Goal: Task Accomplishment & Management: Manage account settings

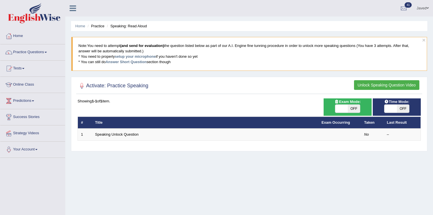
click at [357, 109] on span "OFF" at bounding box center [354, 109] width 13 height 8
checkbox input "true"
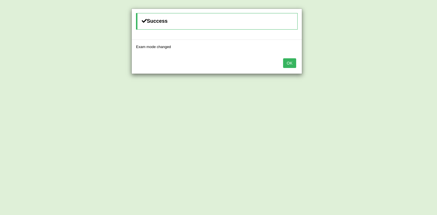
click at [291, 66] on button "OK" at bounding box center [289, 63] width 13 height 10
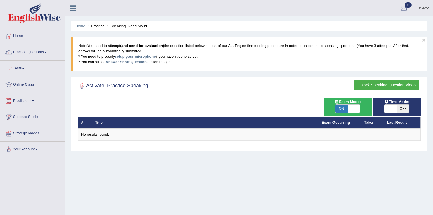
click at [402, 111] on span "OFF" at bounding box center [403, 109] width 13 height 8
checkbox input "true"
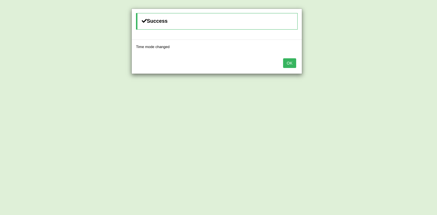
click at [292, 61] on button "OK" at bounding box center [289, 63] width 13 height 10
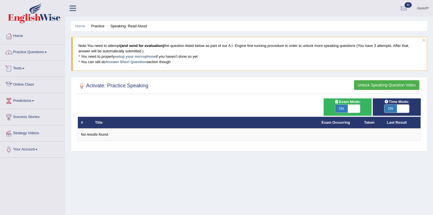
click at [30, 56] on link "Practice Questions" at bounding box center [32, 51] width 65 height 14
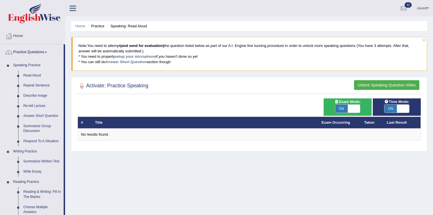
click at [26, 96] on link "Describe Image" at bounding box center [42, 96] width 43 height 10
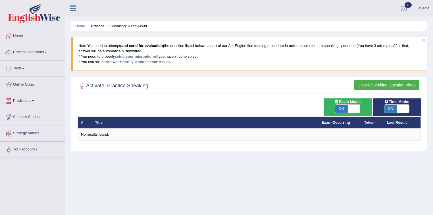
click at [390, 86] on button "Unlock Speaking Question Video" at bounding box center [386, 85] width 65 height 10
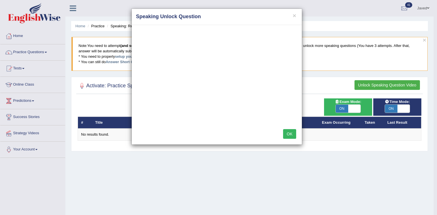
click at [292, 135] on button "OK" at bounding box center [289, 134] width 13 height 10
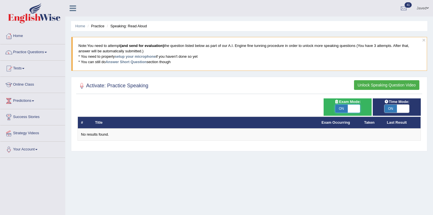
click at [352, 107] on span at bounding box center [354, 109] width 13 height 8
checkbox input "false"
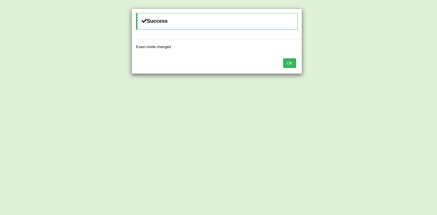
click at [398, 106] on div "Success Exam mode changed OK" at bounding box center [218, 107] width 437 height 215
click at [286, 61] on button "OK" at bounding box center [289, 63] width 13 height 10
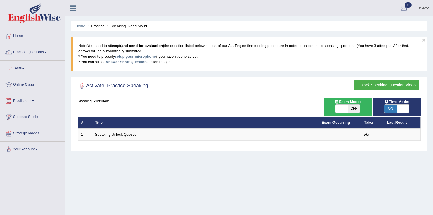
click at [392, 109] on span "ON" at bounding box center [391, 109] width 13 height 8
checkbox input "false"
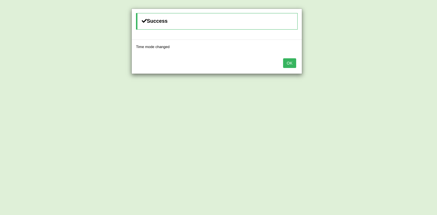
click at [287, 63] on button "OK" at bounding box center [289, 63] width 13 height 10
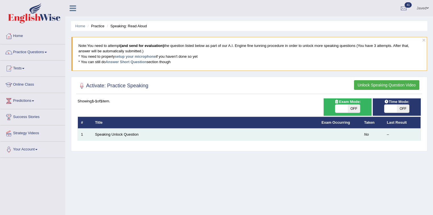
click at [115, 136] on td "Speaking Unlock Question" at bounding box center [205, 135] width 227 height 12
click at [116, 133] on link "Speaking Unlock Question" at bounding box center [116, 134] width 43 height 4
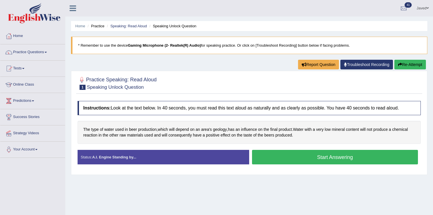
click at [328, 156] on button "Start Answering" at bounding box center [335, 157] width 166 height 14
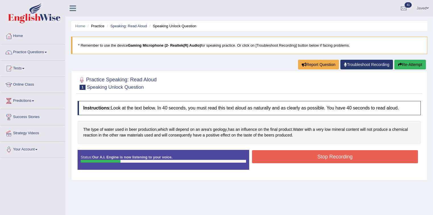
click at [325, 151] on button "Stop Recording" at bounding box center [335, 156] width 166 height 13
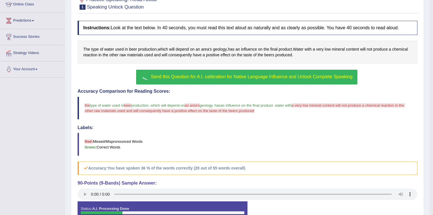
scroll to position [114, 0]
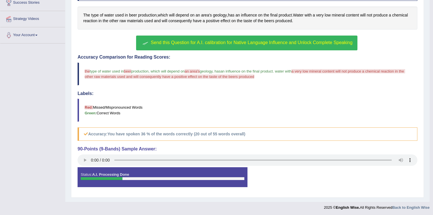
click at [240, 42] on span "Send this Question for A.I. calibration for Native Language Influence and Unloc…" at bounding box center [252, 42] width 202 height 5
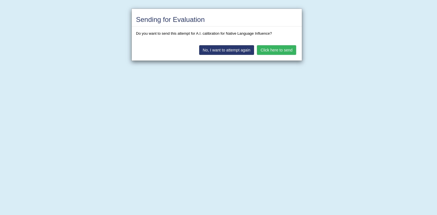
click at [276, 52] on button "Click here to send" at bounding box center [276, 50] width 39 height 10
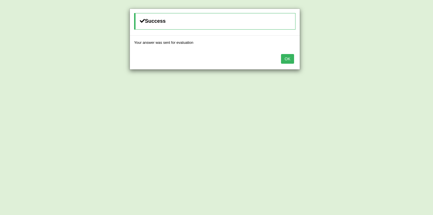
click at [293, 59] on button "OK" at bounding box center [287, 59] width 13 height 10
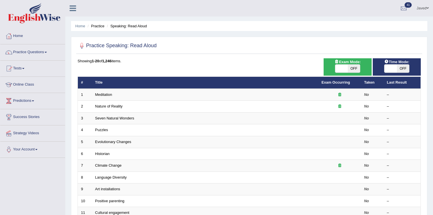
click at [352, 70] on span "OFF" at bounding box center [354, 69] width 13 height 8
checkbox input "true"
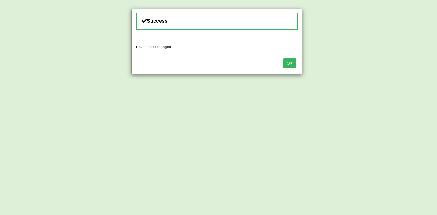
click at [290, 64] on button "OK" at bounding box center [289, 63] width 13 height 10
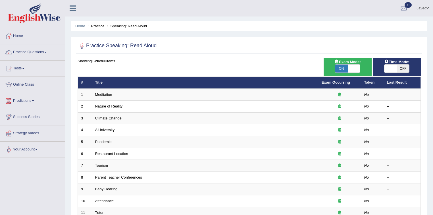
click at [396, 69] on span at bounding box center [391, 69] width 13 height 8
checkbox input "true"
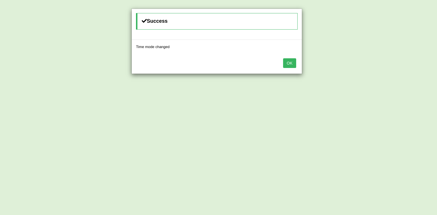
click at [290, 64] on button "OK" at bounding box center [289, 63] width 13 height 10
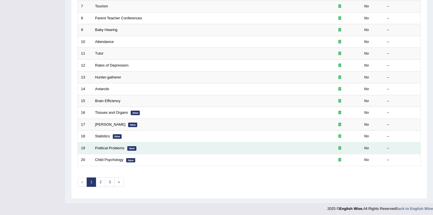
scroll to position [160, 0]
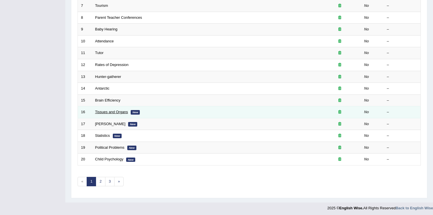
click at [112, 110] on link "Tissues and Organs" at bounding box center [111, 112] width 33 height 4
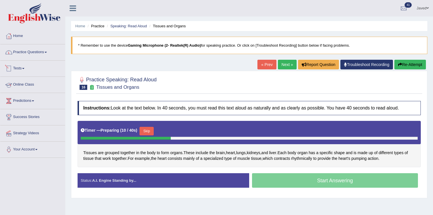
click at [29, 54] on link "Practice Questions" at bounding box center [32, 51] width 65 height 14
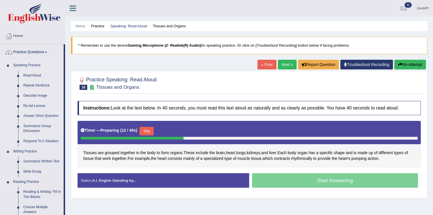
click at [38, 97] on link "Describe Image" at bounding box center [42, 96] width 43 height 10
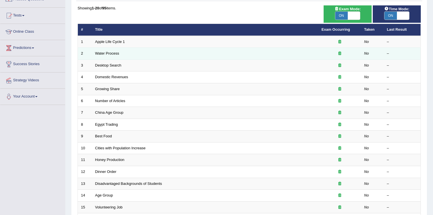
scroll to position [45, 0]
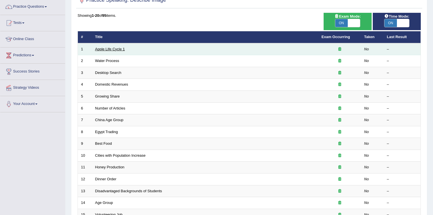
click at [113, 48] on link "Apple Life Cycle 1" at bounding box center [110, 49] width 30 height 4
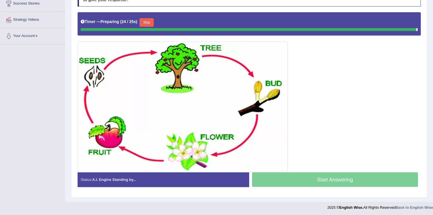
scroll to position [112, 0]
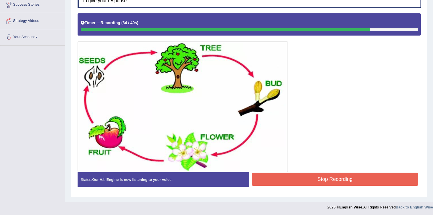
click at [364, 180] on button "Stop Recording" at bounding box center [335, 179] width 166 height 13
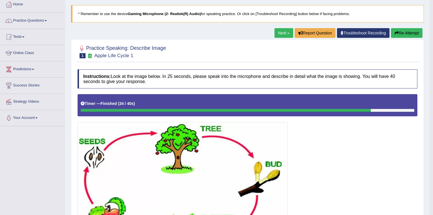
scroll to position [0, 0]
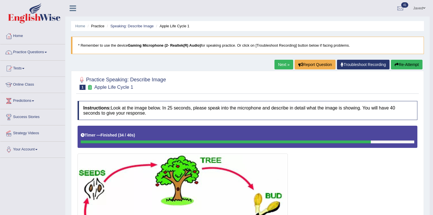
click at [282, 66] on link "Next »" at bounding box center [284, 65] width 19 height 10
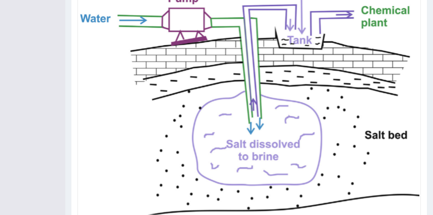
scroll to position [214, 0]
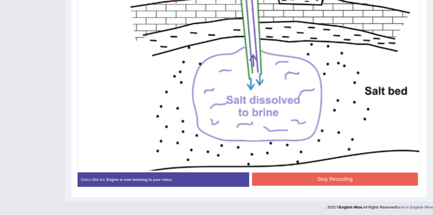
click at [330, 182] on button "Stop Recording" at bounding box center [335, 179] width 166 height 13
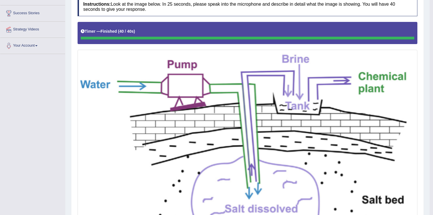
scroll to position [55, 0]
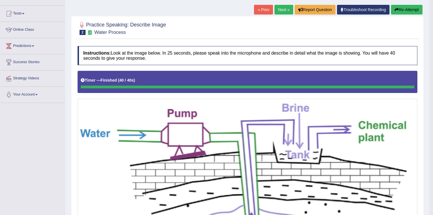
click at [277, 9] on link "Next »" at bounding box center [284, 10] width 19 height 10
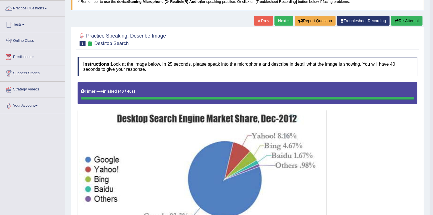
scroll to position [43, 0]
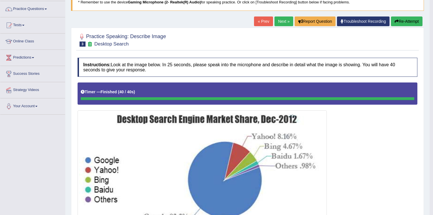
click at [399, 22] on button "Re-Attempt" at bounding box center [407, 21] width 32 height 10
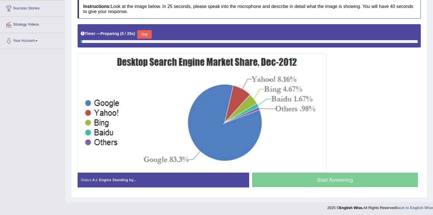
scroll to position [109, 0]
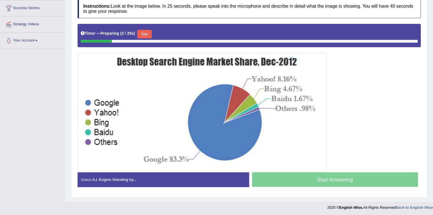
click at [144, 32] on button "Skip" at bounding box center [144, 34] width 14 height 9
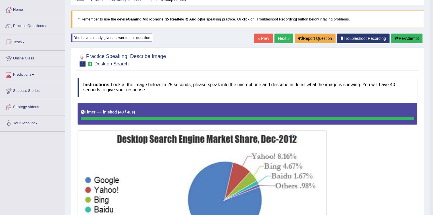
scroll to position [18, 0]
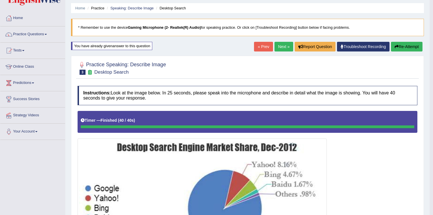
click at [400, 45] on button "Re-Attempt" at bounding box center [407, 47] width 32 height 10
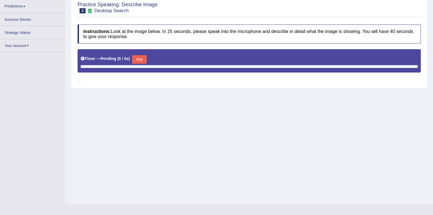
scroll to position [94, 0]
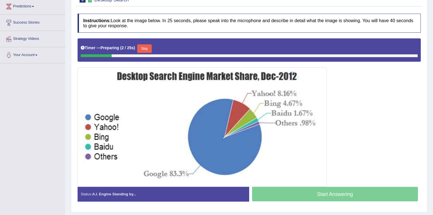
click at [149, 47] on button "Skip" at bounding box center [144, 48] width 14 height 9
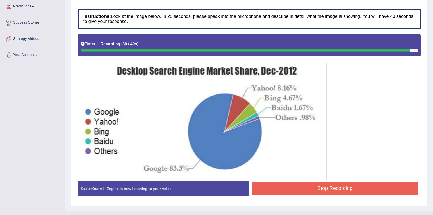
click at [351, 183] on button "Stop Recording" at bounding box center [335, 188] width 166 height 13
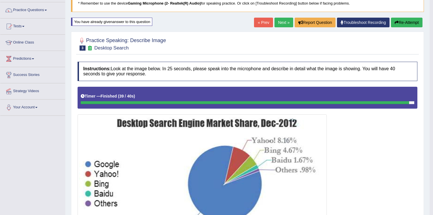
scroll to position [0, 0]
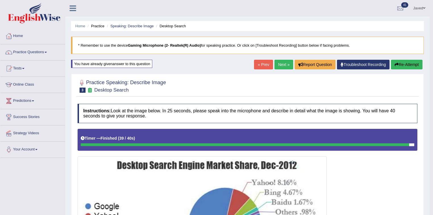
click at [286, 66] on link "Next »" at bounding box center [284, 65] width 19 height 10
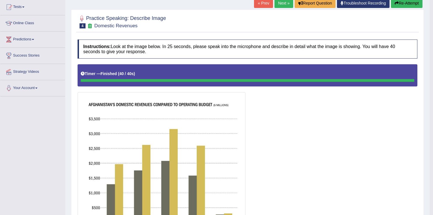
scroll to position [56, 0]
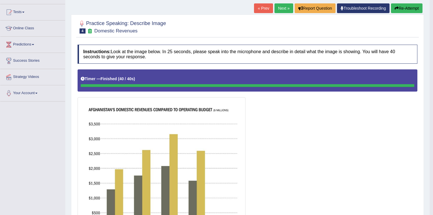
click at [398, 8] on button "Re-Attempt" at bounding box center [407, 8] width 32 height 10
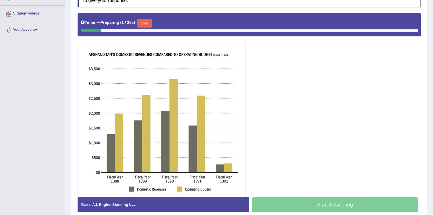
scroll to position [76, 0]
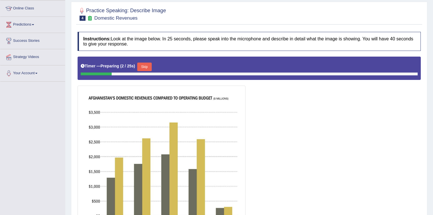
click at [148, 64] on button "Skip" at bounding box center [144, 67] width 14 height 9
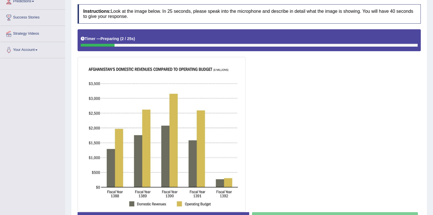
scroll to position [139, 0]
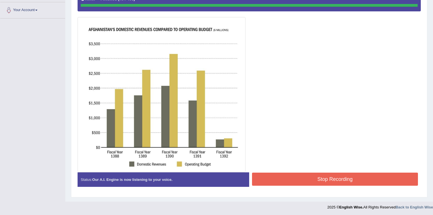
click at [320, 175] on button "Stop Recording" at bounding box center [335, 179] width 166 height 13
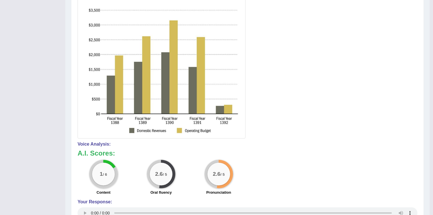
scroll to position [14, 0]
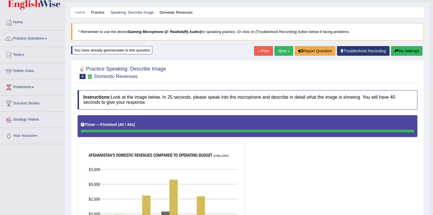
click at [275, 53] on link "Next »" at bounding box center [284, 51] width 19 height 10
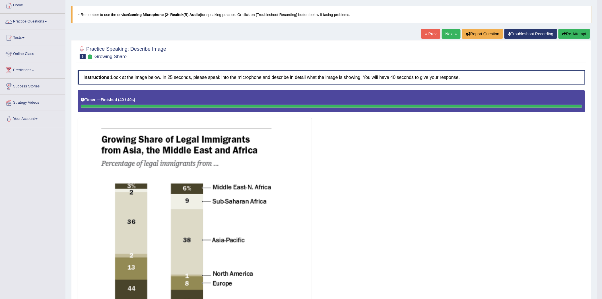
scroll to position [28, 0]
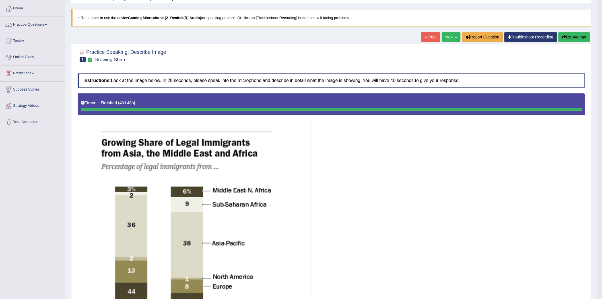
click at [433, 33] on button "Re-Attempt" at bounding box center [574, 37] width 32 height 10
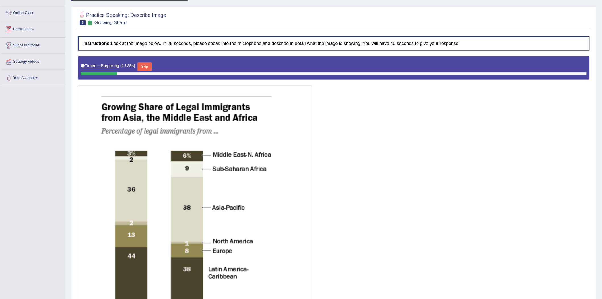
scroll to position [64, 0]
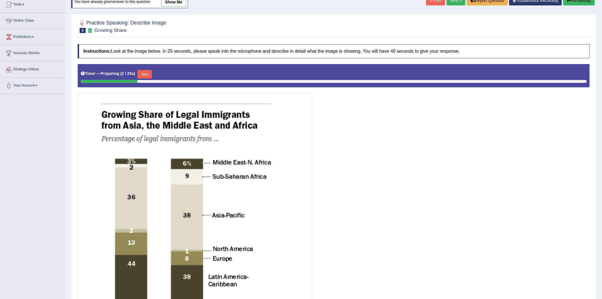
click at [149, 71] on button "Skip" at bounding box center [144, 74] width 14 height 9
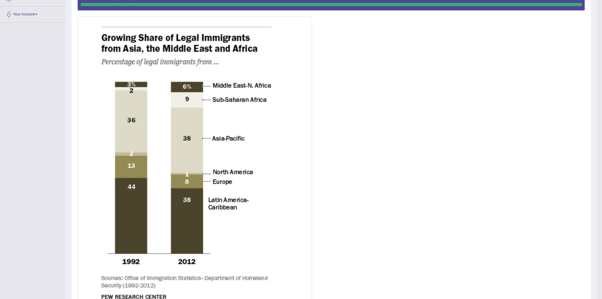
scroll to position [32, 0]
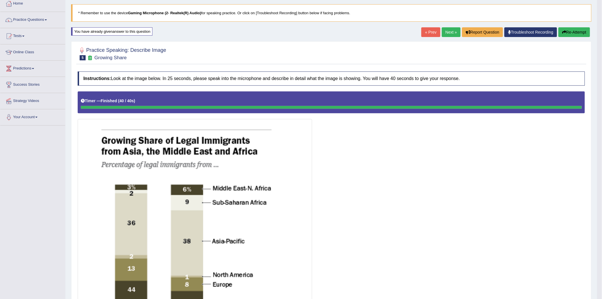
click at [448, 31] on link "Next »" at bounding box center [451, 32] width 19 height 10
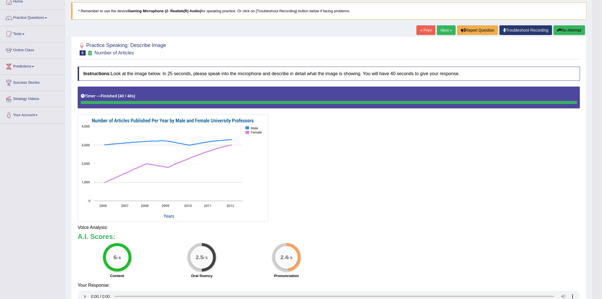
scroll to position [35, 0]
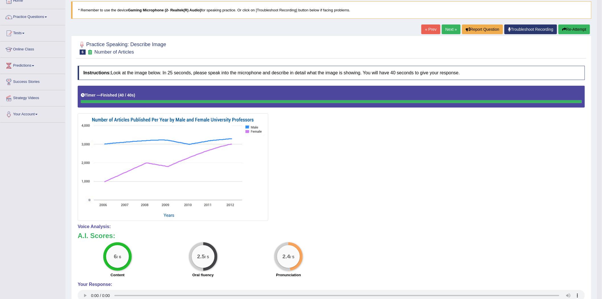
click at [447, 24] on link "Next »" at bounding box center [451, 29] width 19 height 10
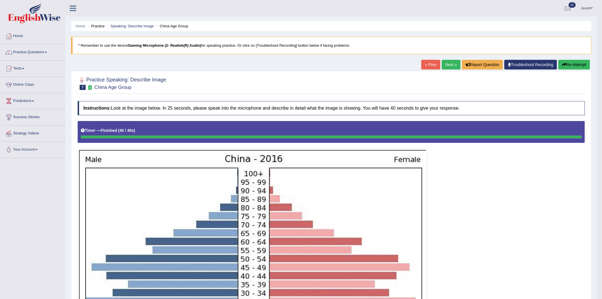
click at [448, 61] on link "Next »" at bounding box center [451, 65] width 19 height 10
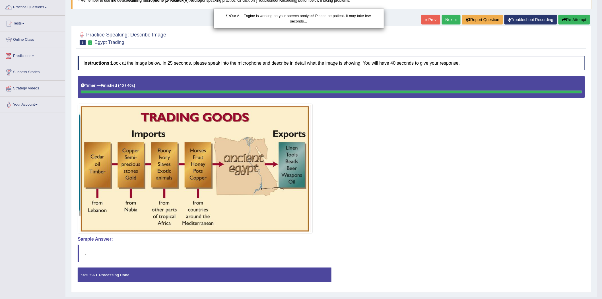
scroll to position [57, 0]
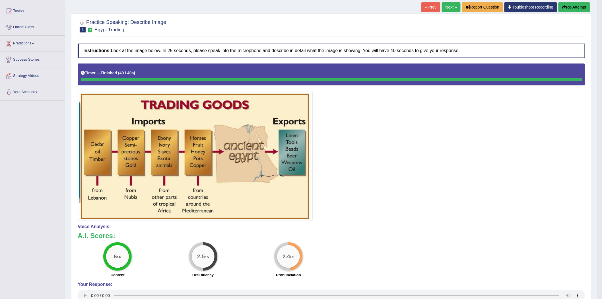
click at [444, 7] on link "Next »" at bounding box center [451, 7] width 19 height 10
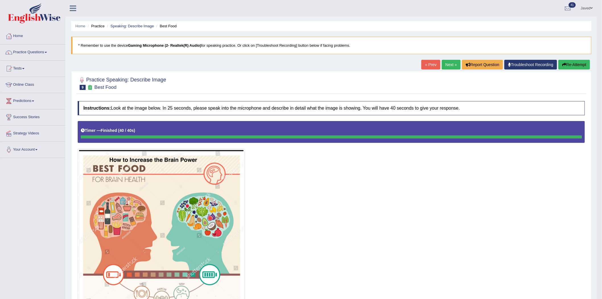
click at [449, 61] on link "Next »" at bounding box center [451, 65] width 19 height 10
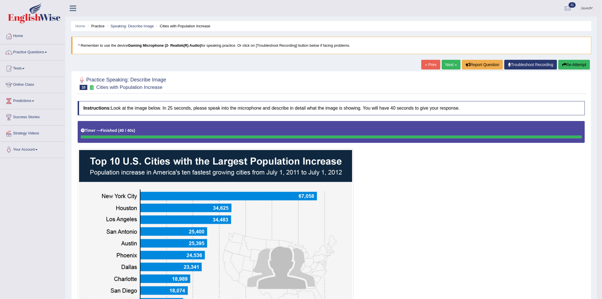
click at [454, 63] on link "Next »" at bounding box center [451, 65] width 19 height 10
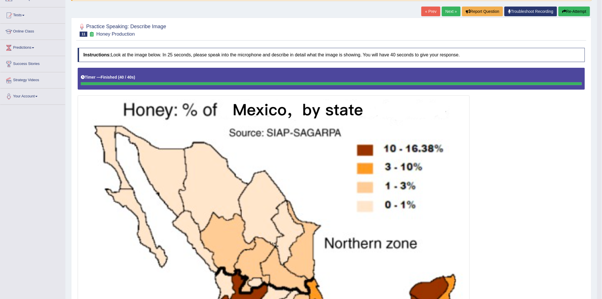
scroll to position [20, 0]
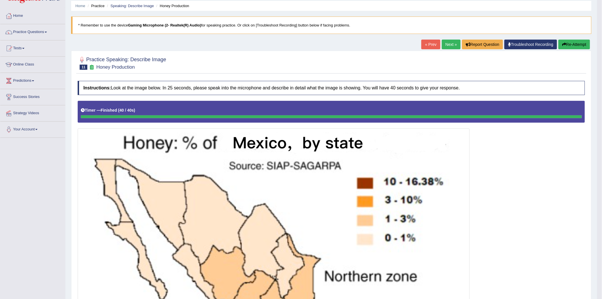
click at [429, 43] on link "« Prev" at bounding box center [430, 45] width 19 height 10
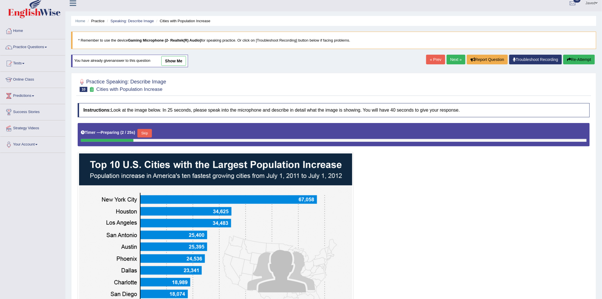
scroll to position [5, 0]
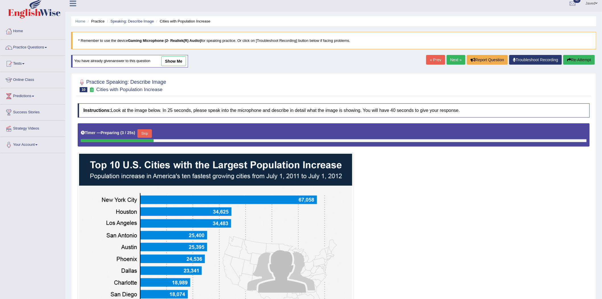
click at [167, 63] on link "show me" at bounding box center [173, 61] width 25 height 10
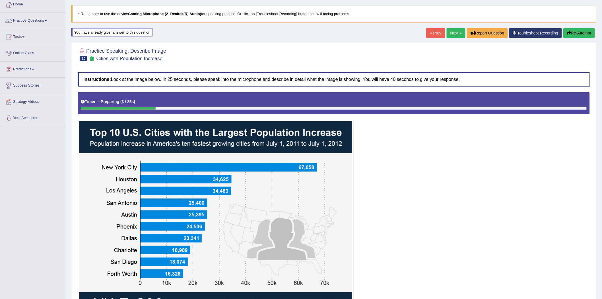
scroll to position [0, 0]
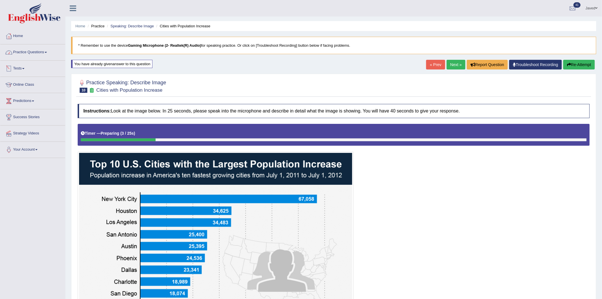
click at [23, 68] on link "Tests" at bounding box center [32, 68] width 65 height 14
click at [43, 80] on link "Take Practice Sectional Test" at bounding box center [37, 81] width 53 height 10
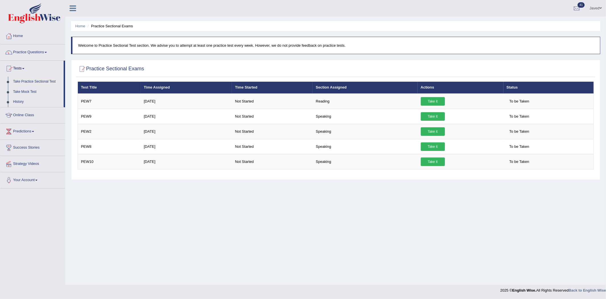
click at [16, 34] on link "Home" at bounding box center [32, 35] width 65 height 14
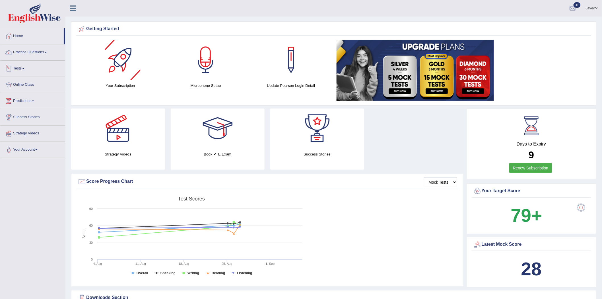
click at [21, 67] on link "Tests" at bounding box center [32, 68] width 65 height 14
click at [39, 78] on link "Take Practice Sectional Test" at bounding box center [37, 81] width 53 height 10
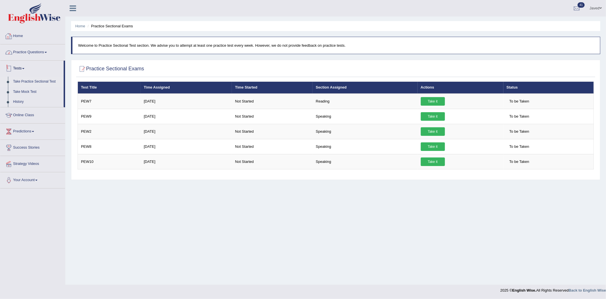
click at [13, 35] on link "Home" at bounding box center [32, 35] width 65 height 14
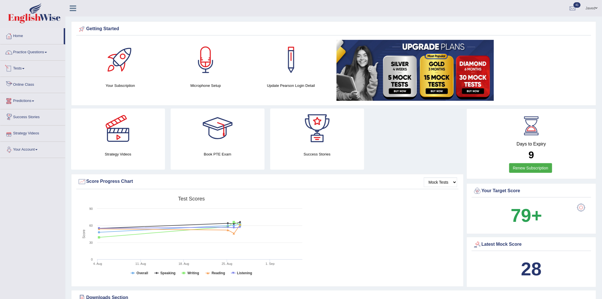
click at [19, 69] on link "Tests" at bounding box center [32, 68] width 65 height 14
click at [29, 92] on link "Take Mock Test" at bounding box center [37, 92] width 53 height 10
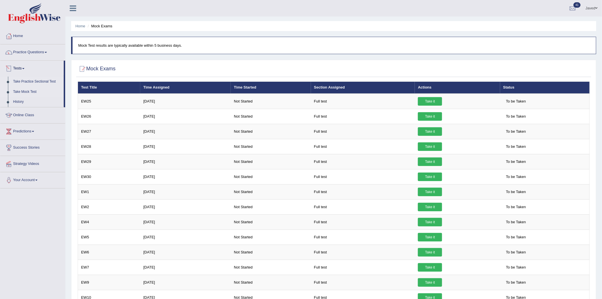
click at [27, 80] on link "Take Practice Sectional Test" at bounding box center [37, 81] width 53 height 10
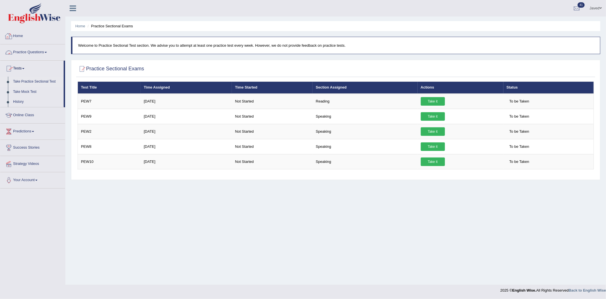
click at [18, 32] on link "Home" at bounding box center [32, 35] width 65 height 14
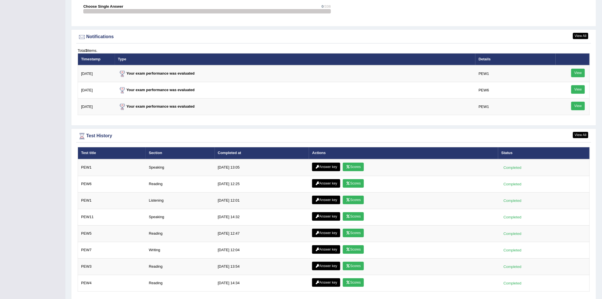
scroll to position [686, 0]
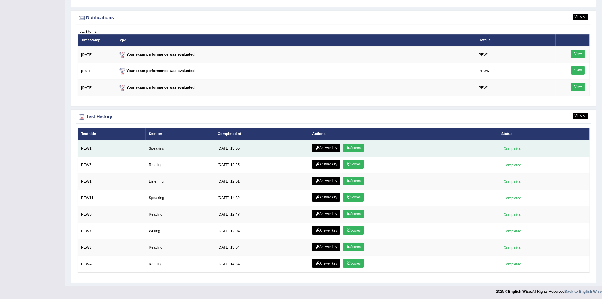
click at [323, 146] on link "Answer key" at bounding box center [326, 147] width 28 height 9
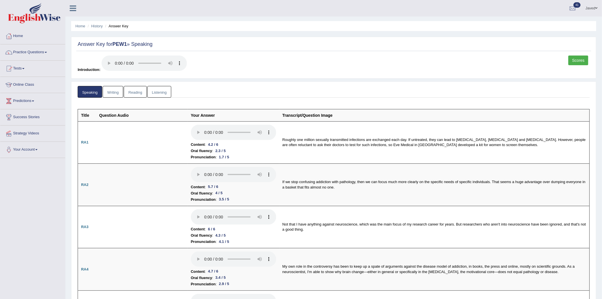
click at [582, 64] on link "Scores" at bounding box center [578, 60] width 20 height 10
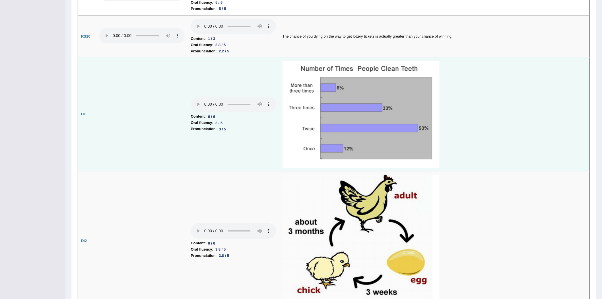
scroll to position [758, 0]
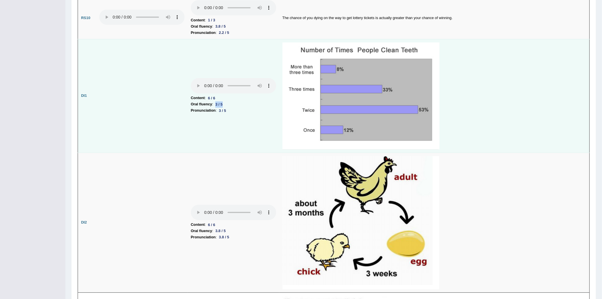
drag, startPoint x: 216, startPoint y: 101, endPoint x: 232, endPoint y: 101, distance: 15.9
click at [232, 101] on li "Oral fluency : 3 / 5" at bounding box center [233, 104] width 85 height 6
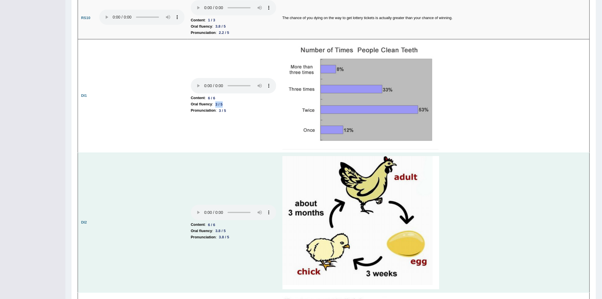
drag, startPoint x: 214, startPoint y: 227, endPoint x: 234, endPoint y: 225, distance: 20.2
click at [234, 225] on td "Content : 6 / 6 Oral fluency : 3.8 / 5 Pronunciation : 3.8 / 5" at bounding box center [234, 222] width 92 height 140
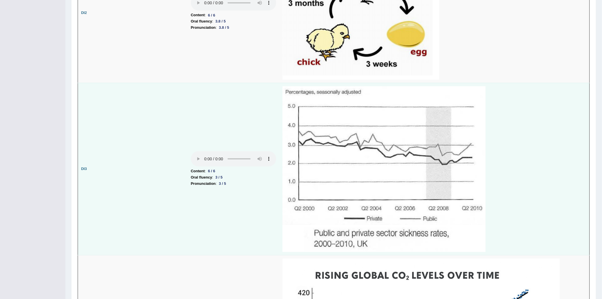
scroll to position [979, 0]
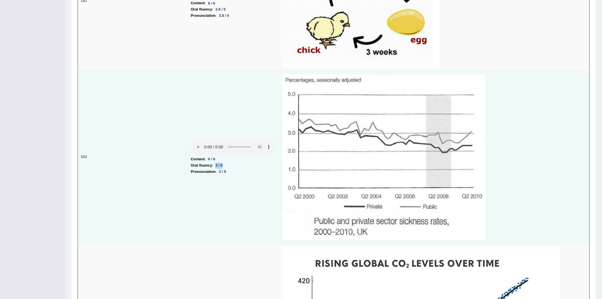
drag, startPoint x: 214, startPoint y: 163, endPoint x: 234, endPoint y: 166, distance: 20.2
click at [234, 166] on li "Oral fluency : 3 / 5" at bounding box center [233, 165] width 85 height 6
drag, startPoint x: 217, startPoint y: 169, endPoint x: 238, endPoint y: 173, distance: 21.3
click at [238, 173] on li "Pronunciation : 3 / 5" at bounding box center [233, 171] width 85 height 6
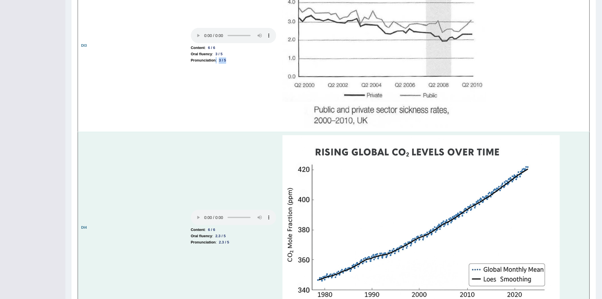
scroll to position [1105, 0]
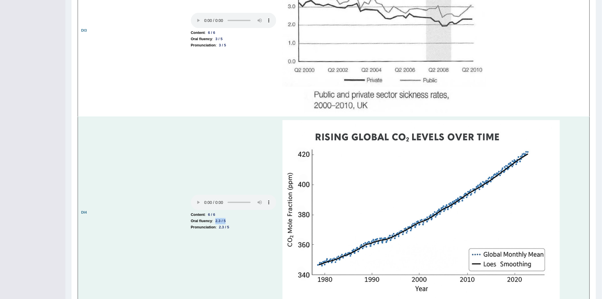
drag, startPoint x: 215, startPoint y: 217, endPoint x: 233, endPoint y: 220, distance: 18.6
click at [233, 220] on li "Oral fluency : 2.3 / 5" at bounding box center [233, 220] width 85 height 6
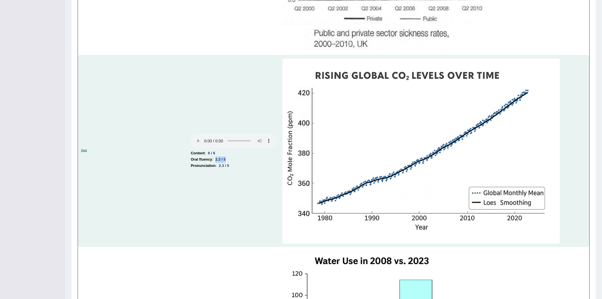
scroll to position [1169, 0]
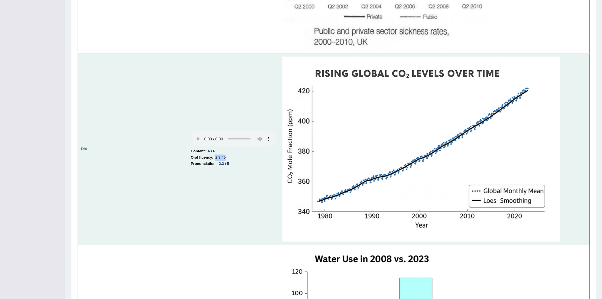
drag, startPoint x: 221, startPoint y: 163, endPoint x: 248, endPoint y: 164, distance: 26.5
click at [248, 164] on li "Pronunciation : 2.3 / 5" at bounding box center [233, 163] width 85 height 6
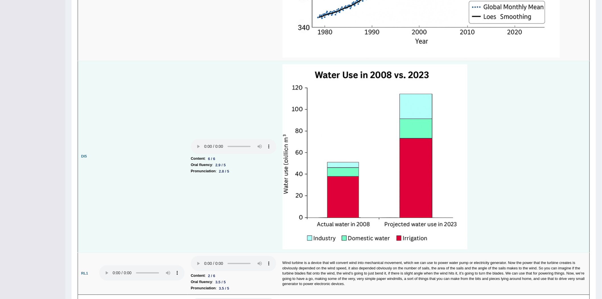
scroll to position [1358, 0]
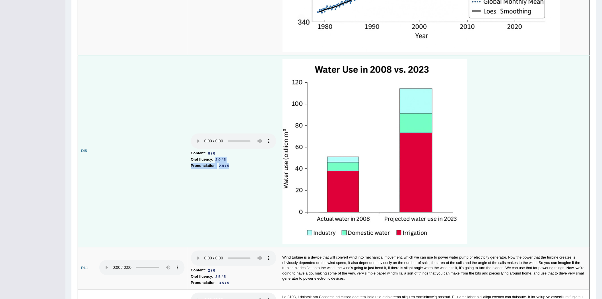
drag, startPoint x: 217, startPoint y: 159, endPoint x: 234, endPoint y: 161, distance: 17.8
click at [234, 161] on td "Content : 6 / 6 Oral fluency : 2.9 / 5 Pronunciation : 2.8 / 5" at bounding box center [234, 150] width 92 height 191
click at [235, 193] on td "Content : 6 / 6 Oral fluency : 2.9 / 5 Pronunciation : 2.8 / 5" at bounding box center [234, 150] width 92 height 191
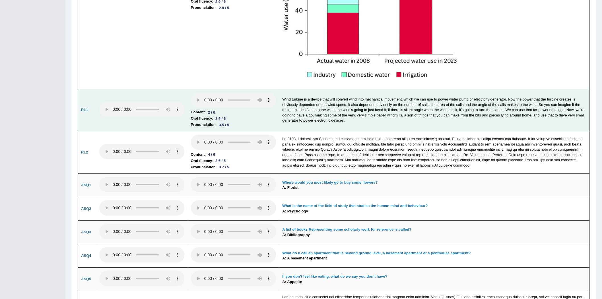
scroll to position [1516, 0]
drag, startPoint x: 217, startPoint y: 117, endPoint x: 233, endPoint y: 120, distance: 16.2
click at [233, 120] on td "Content : 2 / 6 Oral fluency : 3.5 / 5 Pronunciation : 3.5 / 5" at bounding box center [234, 109] width 92 height 42
click at [240, 122] on li "Pronunciation : 3.5 / 5" at bounding box center [233, 124] width 85 height 6
drag, startPoint x: 217, startPoint y: 115, endPoint x: 235, endPoint y: 120, distance: 19.0
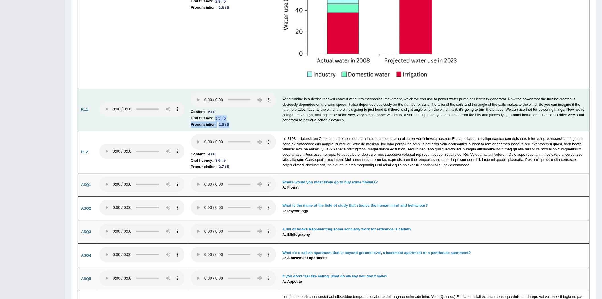
click at [235, 120] on td "Content : 2 / 6 Oral fluency : 3.5 / 5 Pronunciation : 3.5 / 5" at bounding box center [234, 109] width 92 height 42
click at [256, 115] on li "Oral fluency : 3.5 / 5" at bounding box center [233, 118] width 85 height 6
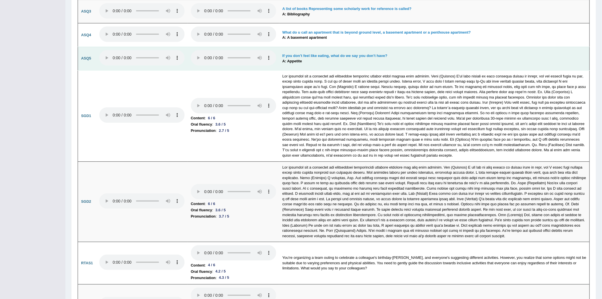
scroll to position [1769, 0]
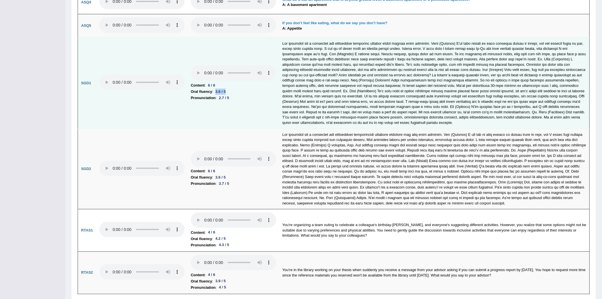
drag, startPoint x: 217, startPoint y: 90, endPoint x: 235, endPoint y: 90, distance: 17.9
click at [235, 90] on li "Oral fluency : 3.6 / 5" at bounding box center [233, 91] width 85 height 6
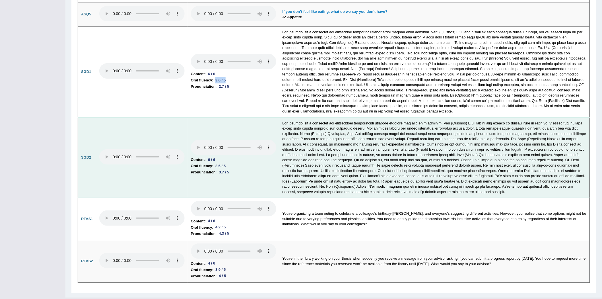
scroll to position [1791, 0]
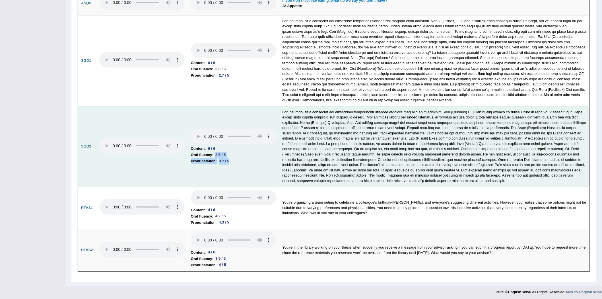
drag, startPoint x: 216, startPoint y: 152, endPoint x: 232, endPoint y: 156, distance: 16.9
click at [232, 156] on td "Content : 6 / 6 Oral fluency : 3.6 / 5 Pronunciation : 3.7 / 5" at bounding box center [234, 146] width 92 height 80
click at [270, 160] on li "Pronunciation : 3.7 / 5" at bounding box center [233, 161] width 85 height 6
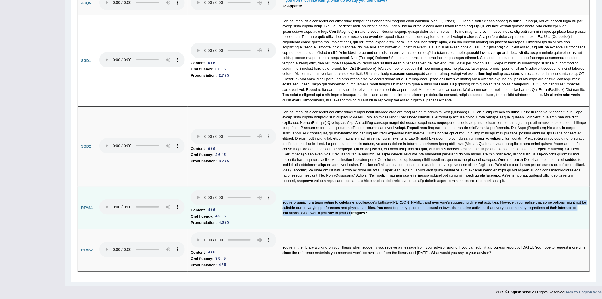
drag, startPoint x: 348, startPoint y: 212, endPoint x: 279, endPoint y: 198, distance: 69.8
click at [279, 198] on td "You're organizing a team outing to celebrate a colleague's birthday-Dave, and e…" at bounding box center [434, 208] width 310 height 42
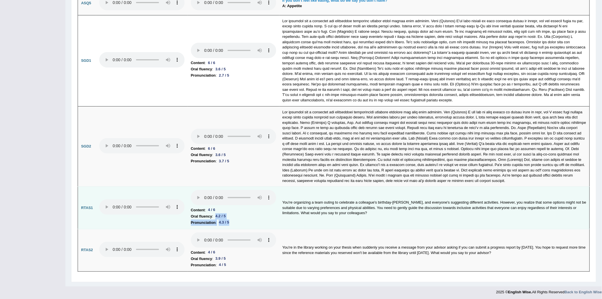
drag, startPoint x: 215, startPoint y: 214, endPoint x: 233, endPoint y: 219, distance: 19.3
click at [233, 219] on td "Content : 4 / 6 Oral fluency : 4.2 / 5 Pronunciation : 4.3 / 5" at bounding box center [234, 208] width 92 height 42
click at [240, 220] on li "Pronunciation : 4.3 / 5" at bounding box center [233, 222] width 85 height 6
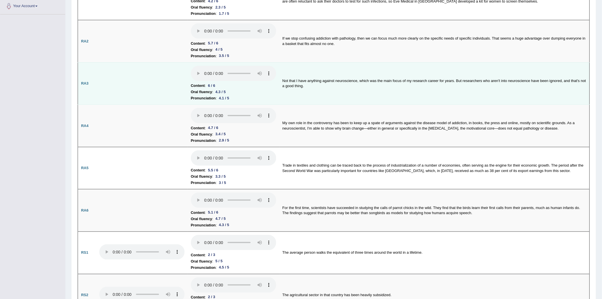
scroll to position [54, 0]
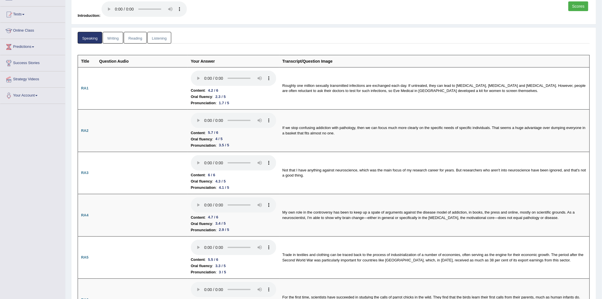
click at [114, 39] on link "Writing" at bounding box center [113, 38] width 20 height 12
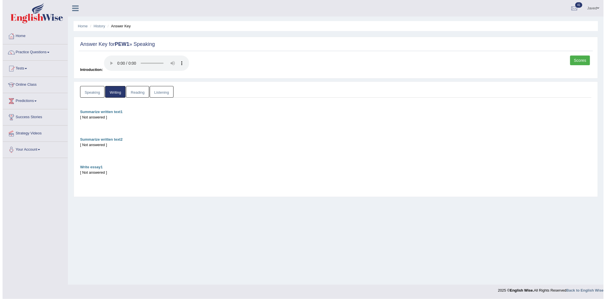
scroll to position [0, 0]
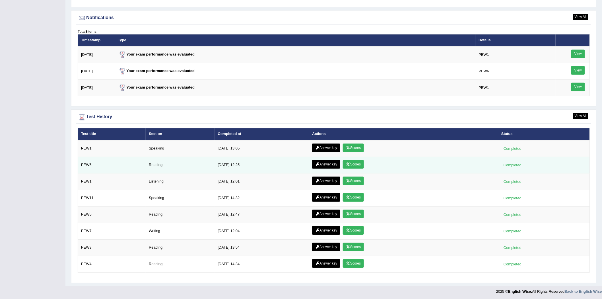
click at [331, 160] on link "Answer key" at bounding box center [326, 164] width 28 height 9
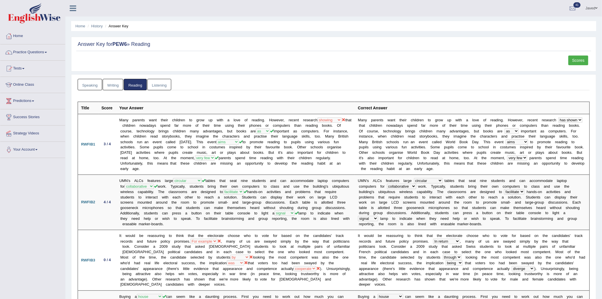
click at [584, 59] on link "Scores" at bounding box center [578, 60] width 20 height 10
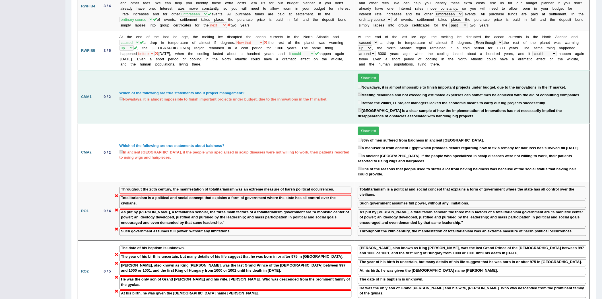
scroll to position [290, 0]
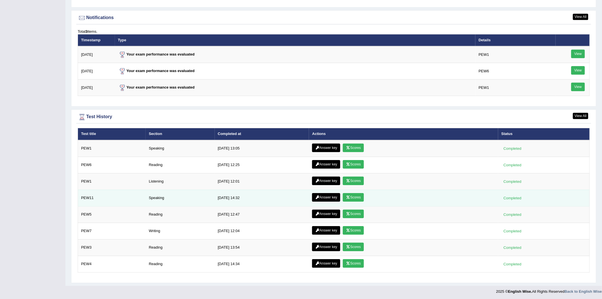
scroll to position [686, 0]
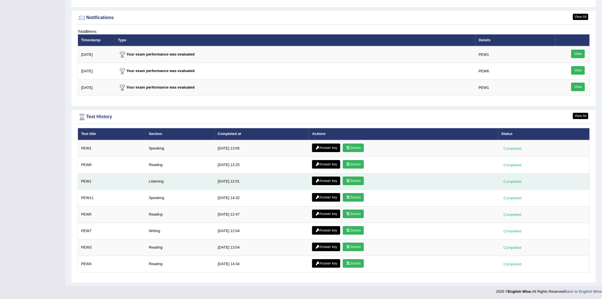
click at [323, 181] on link "Answer key" at bounding box center [326, 180] width 28 height 9
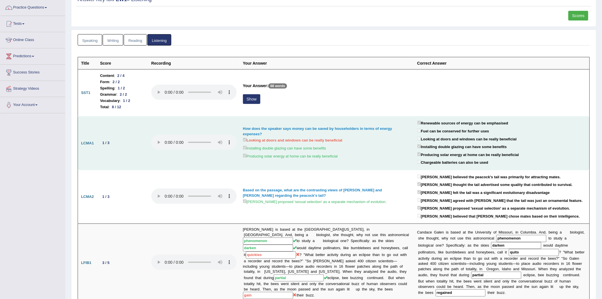
scroll to position [63, 0]
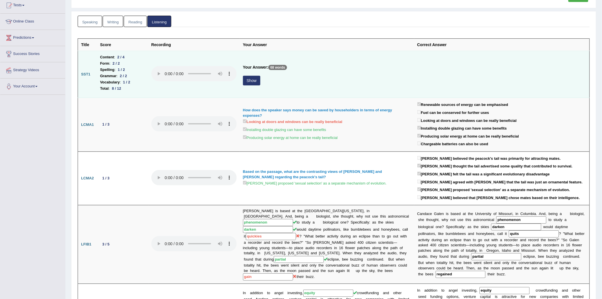
click at [260, 79] on button "Show" at bounding box center [251, 81] width 17 height 10
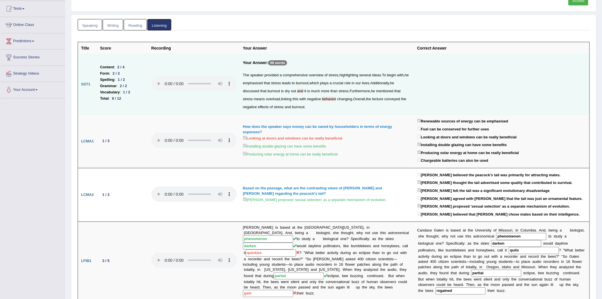
scroll to position [0, 0]
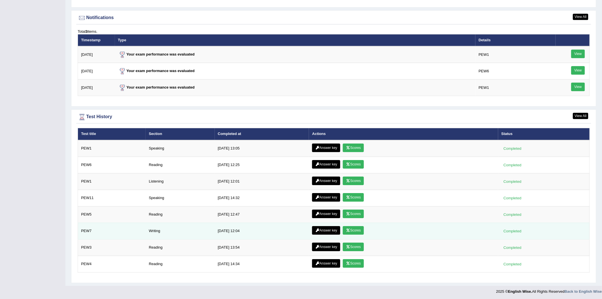
click at [332, 230] on link "Answer key" at bounding box center [326, 230] width 28 height 9
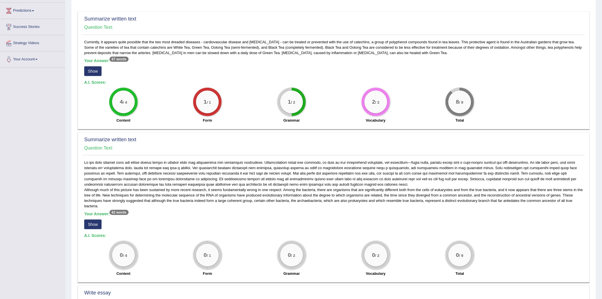
scroll to position [63, 0]
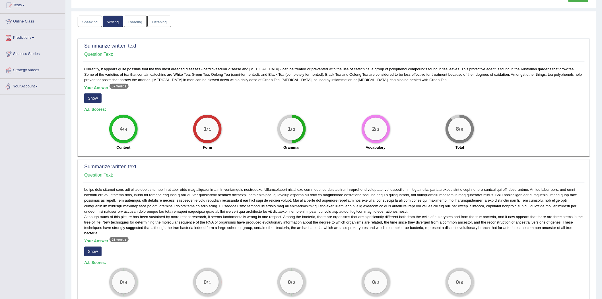
click at [94, 96] on button "Show" at bounding box center [92, 98] width 17 height 10
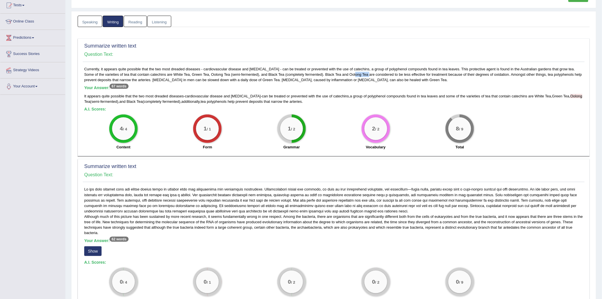
drag, startPoint x: 328, startPoint y: 74, endPoint x: 343, endPoint y: 74, distance: 15.1
click at [343, 74] on div "Currently, it appears quite possible that the two most dreaded diseases - cardi…" at bounding box center [334, 109] width 502 height 86
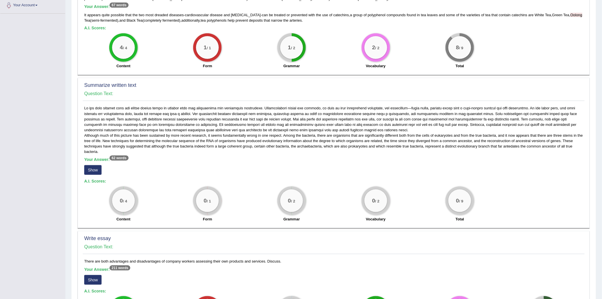
scroll to position [158, 0]
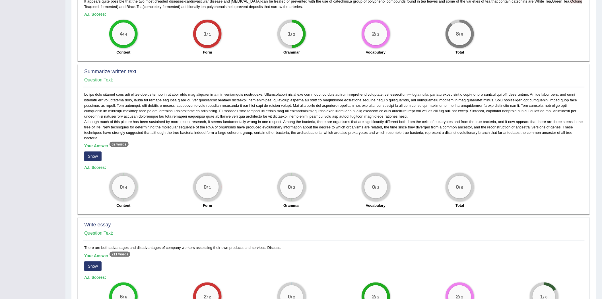
click at [92, 156] on button "Show" at bounding box center [92, 156] width 17 height 10
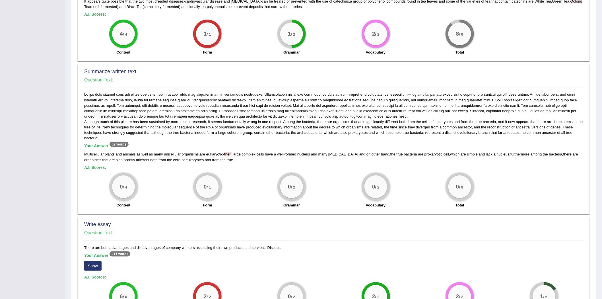
click at [233, 158] on span "true" at bounding box center [230, 160] width 6 height 4
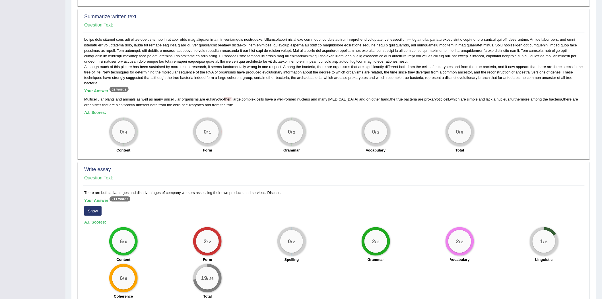
scroll to position [245, 0]
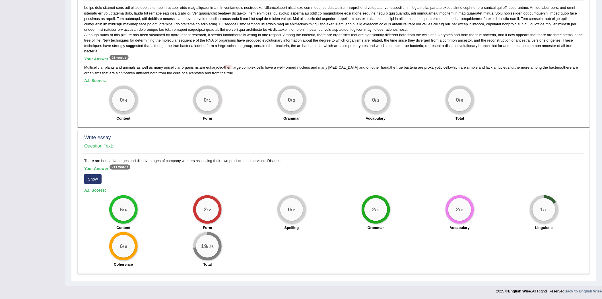
click at [232, 72] on span "true" at bounding box center [230, 73] width 6 height 4
click at [97, 179] on button "Show" at bounding box center [92, 179] width 17 height 10
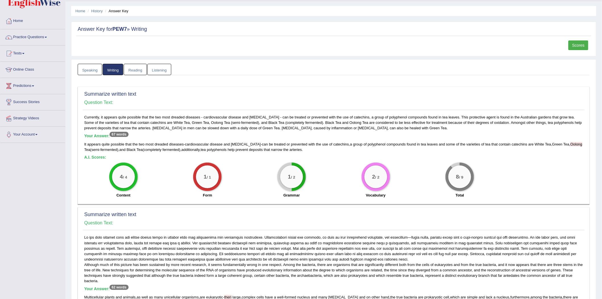
scroll to position [0, 0]
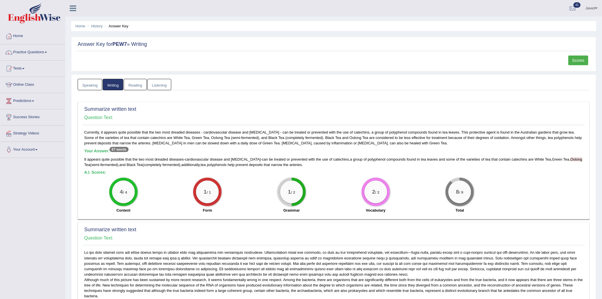
click at [580, 56] on link "Scores" at bounding box center [578, 60] width 20 height 10
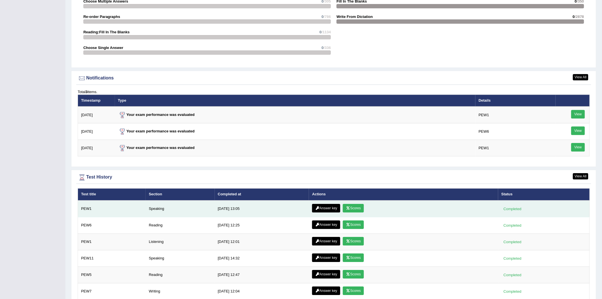
scroll to position [686, 0]
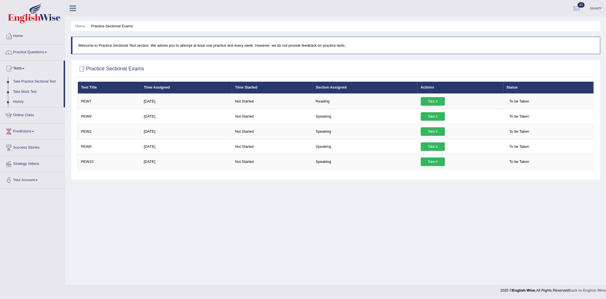
click at [39, 80] on link "Take Practice Sectional Test" at bounding box center [37, 81] width 53 height 10
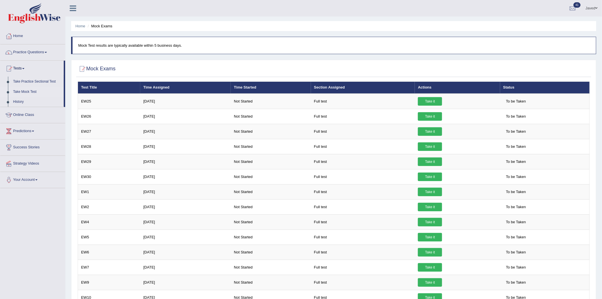
click at [30, 53] on link "Practice Questions" at bounding box center [32, 51] width 65 height 14
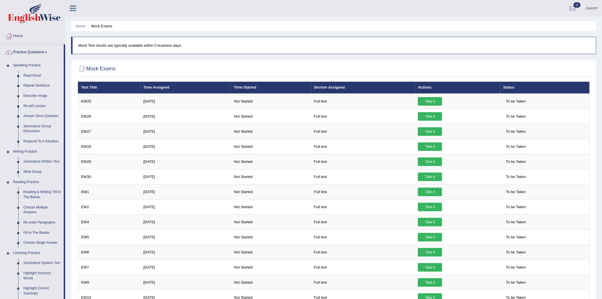
click at [35, 96] on link "Describe Image" at bounding box center [42, 96] width 43 height 10
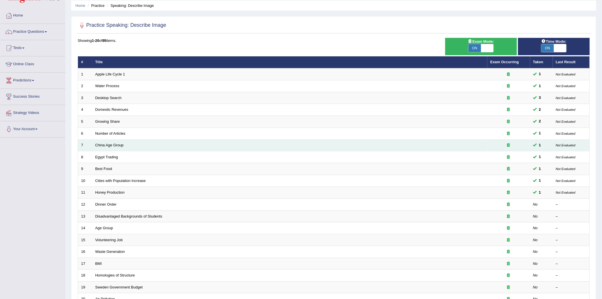
scroll to position [32, 0]
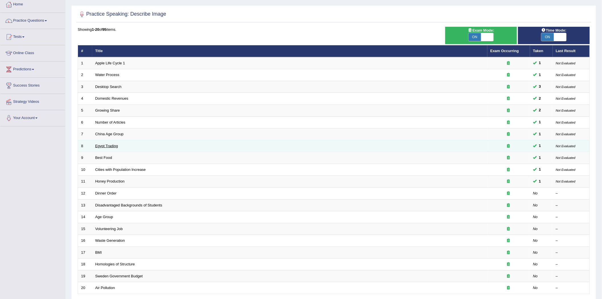
click at [106, 146] on link "Egypt Trading" at bounding box center [106, 146] width 23 height 4
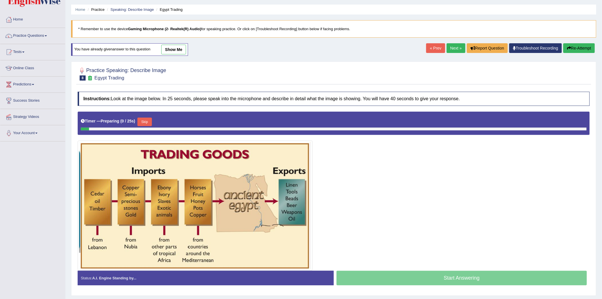
scroll to position [32, 0]
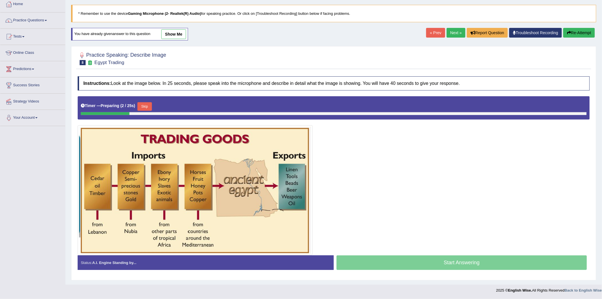
click at [171, 36] on link "show me" at bounding box center [173, 34] width 25 height 10
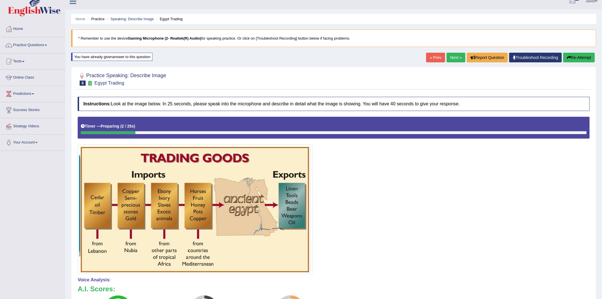
scroll to position [0, 0]
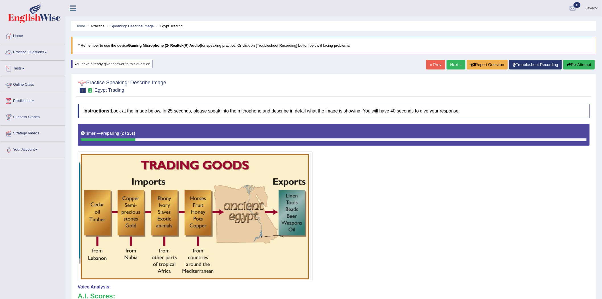
click at [27, 54] on link "Practice Questions" at bounding box center [32, 51] width 65 height 14
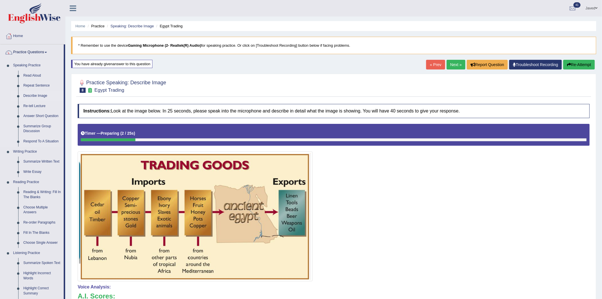
click at [36, 92] on link "Describe Image" at bounding box center [42, 96] width 43 height 10
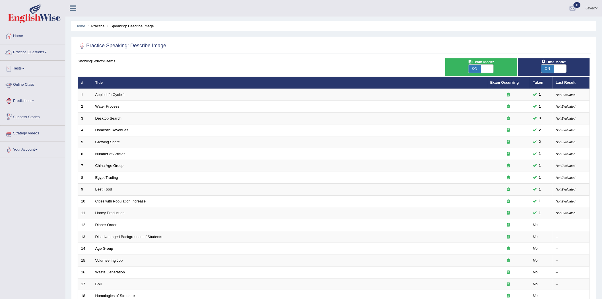
click at [44, 49] on link "Practice Questions" at bounding box center [32, 51] width 65 height 14
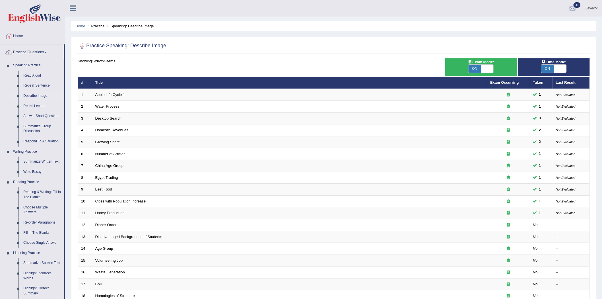
click at [24, 50] on link "Practice Questions" at bounding box center [31, 51] width 63 height 14
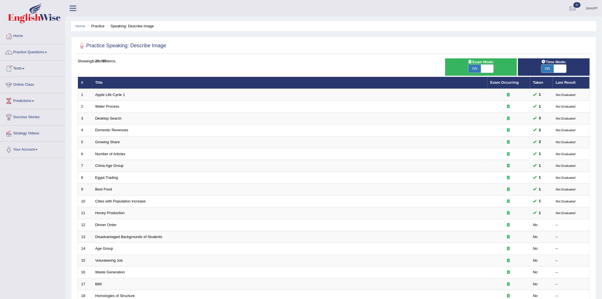
click at [24, 66] on link "Tests" at bounding box center [32, 68] width 65 height 14
click at [42, 82] on link "Take Practice Sectional Test" at bounding box center [37, 81] width 53 height 10
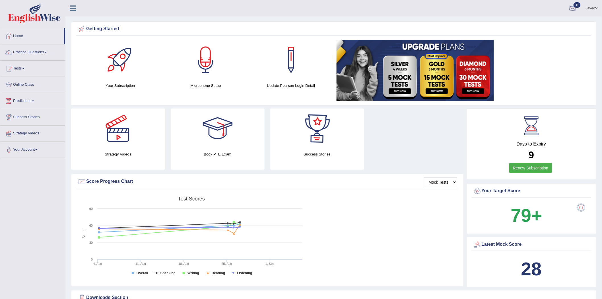
click at [574, 9] on div at bounding box center [572, 8] width 9 height 9
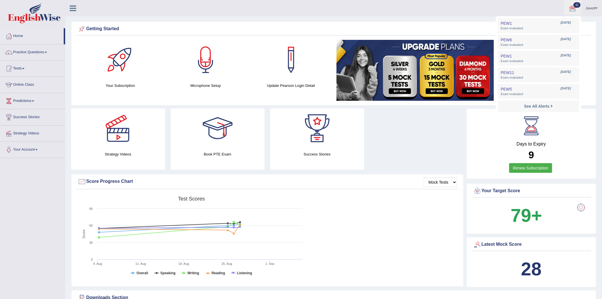
click at [587, 8] on link "Javed" at bounding box center [591, 7] width 21 height 15
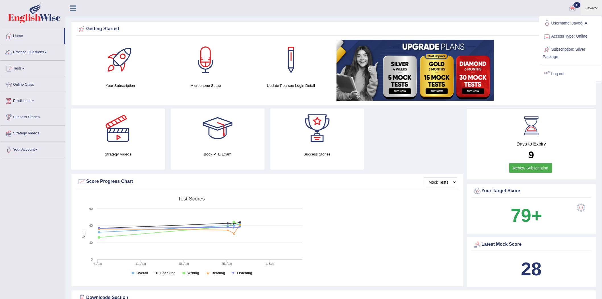
click at [559, 73] on link "Log out" at bounding box center [570, 73] width 61 height 13
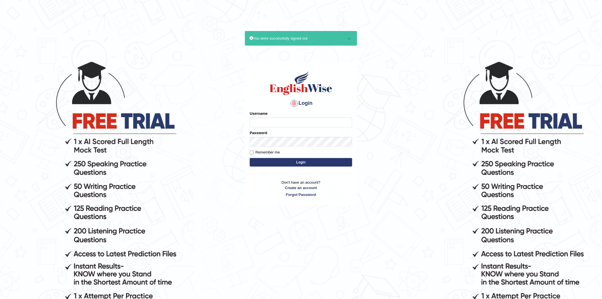
click at [289, 122] on input "Username" at bounding box center [301, 122] width 102 height 10
type input "javed_a"
click at [303, 195] on link "Forgot Password" at bounding box center [301, 194] width 102 height 5
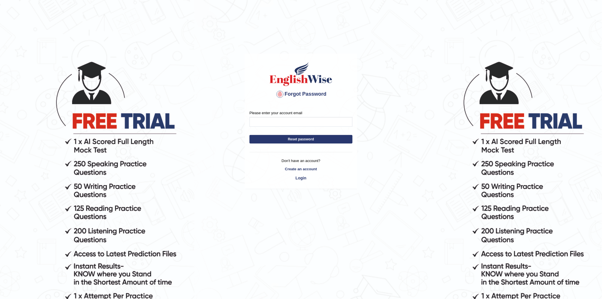
click at [294, 140] on button "Reset password" at bounding box center [300, 139] width 103 height 9
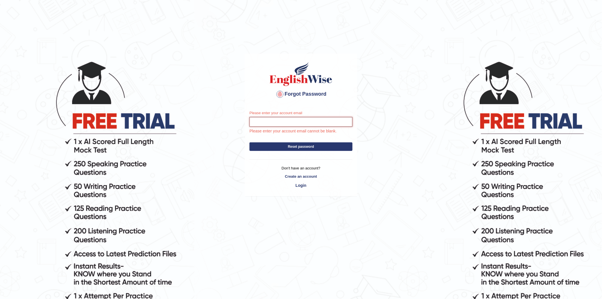
click at [291, 119] on input "Please enter your account email" at bounding box center [300, 122] width 103 height 10
type input "Javed_A"
click at [249, 142] on button "Reset password" at bounding box center [300, 146] width 103 height 9
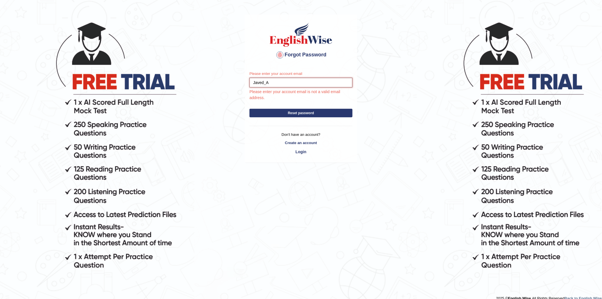
scroll to position [47, 0]
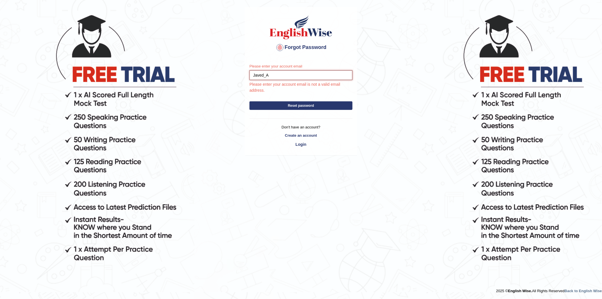
drag, startPoint x: 304, startPoint y: 74, endPoint x: 236, endPoint y: 82, distance: 68.7
click at [236, 82] on body "Forgot Password Please enter your account email Javed_A Please enter your accou…" at bounding box center [301, 133] width 602 height 299
type input "[EMAIL_ADDRESS][DOMAIN_NAME]"
click at [310, 104] on button "Reset password" at bounding box center [300, 105] width 103 height 9
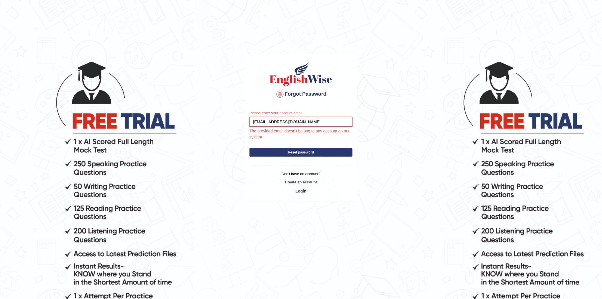
drag, startPoint x: 303, startPoint y: 120, endPoint x: 256, endPoint y: 130, distance: 48.0
click at [254, 129] on div "Please enter your account email [EMAIL_ADDRESS][DOMAIN_NAME] The provided email…" at bounding box center [300, 125] width 103 height 30
type input "j"
click at [303, 152] on button "Reset password" at bounding box center [300, 152] width 103 height 9
type input "[EMAIL_ADDRESS][DOMAIN_NAME]"
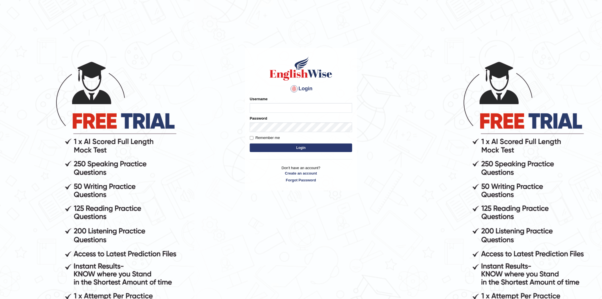
click at [256, 137] on label "Remember me" at bounding box center [265, 138] width 30 height 6
click at [253, 137] on input "Remember me" at bounding box center [252, 138] width 4 height 4
checkbox input "true"
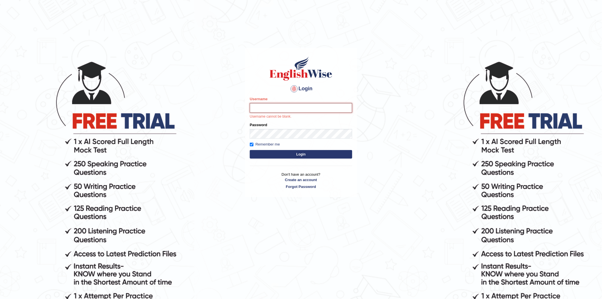
click at [286, 107] on input "Username" at bounding box center [301, 108] width 102 height 10
type input "javed_a"
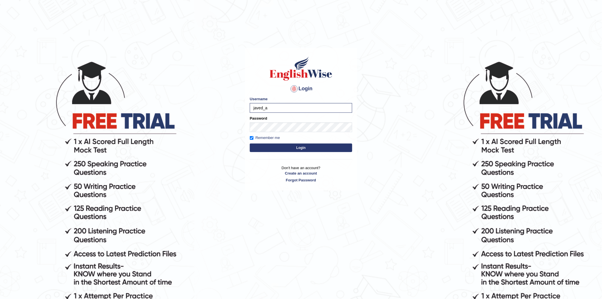
click at [287, 132] on form "Please fix the following errors: Username javed_a Password Remember me Login" at bounding box center [301, 124] width 102 height 57
click at [311, 180] on link "Forgot Password" at bounding box center [301, 179] width 102 height 5
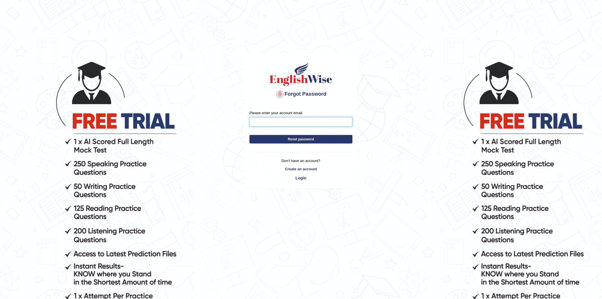
click at [302, 119] on input "Please enter your account email" at bounding box center [300, 122] width 103 height 10
type input "javedanwari102@gmail.com"
click at [311, 140] on button "Reset password" at bounding box center [300, 139] width 103 height 9
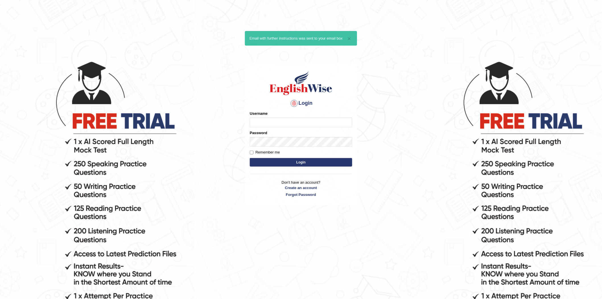
click at [320, 120] on input "Username" at bounding box center [301, 122] width 102 height 10
type input "javed_a"
click at [285, 160] on button "Login" at bounding box center [301, 162] width 102 height 9
click at [251, 154] on label "Remember me" at bounding box center [265, 152] width 30 height 6
click at [251, 154] on input "Remember me" at bounding box center [252, 152] width 4 height 4
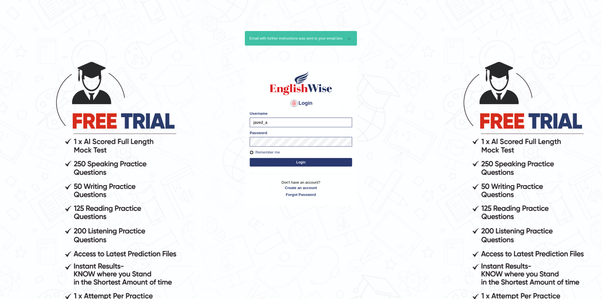
checkbox input "true"
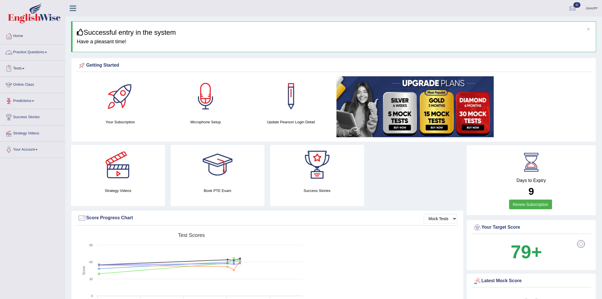
click at [26, 67] on link "Tests" at bounding box center [32, 68] width 65 height 14
click at [29, 80] on link "Take Practice Sectional Test" at bounding box center [37, 81] width 53 height 10
